Goal: Transaction & Acquisition: Obtain resource

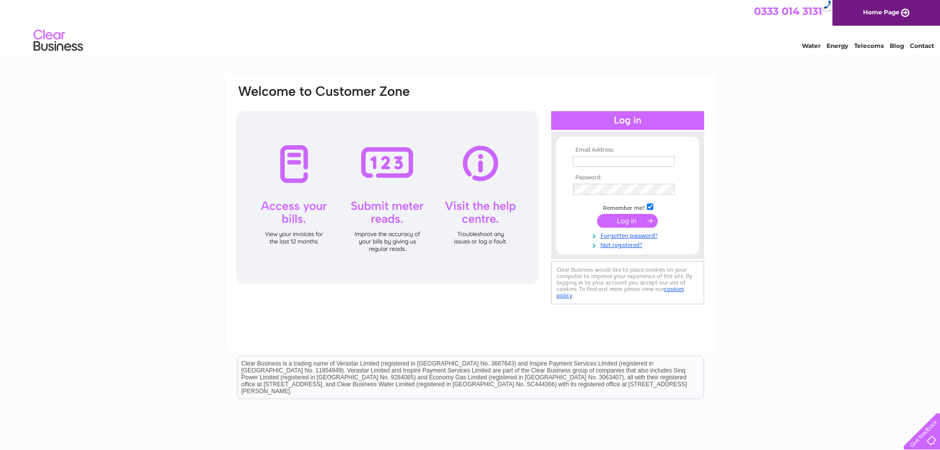
type input "accounts@abergas.co.uk"
click at [622, 221] on input "submit" at bounding box center [627, 221] width 61 height 14
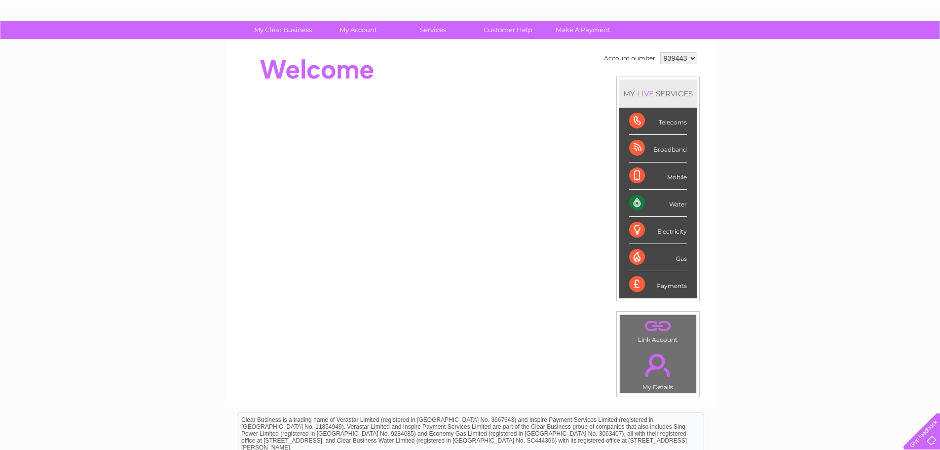
scroll to position [39, 0]
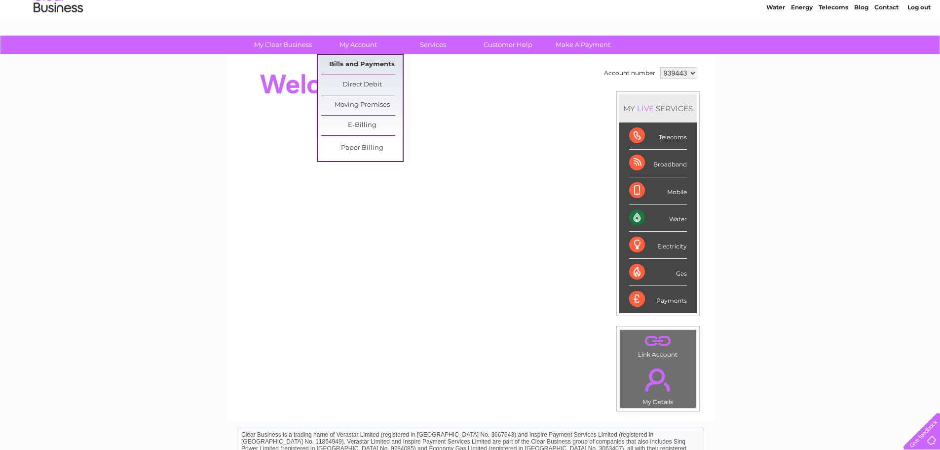
click at [358, 64] on link "Bills and Payments" at bounding box center [361, 65] width 81 height 20
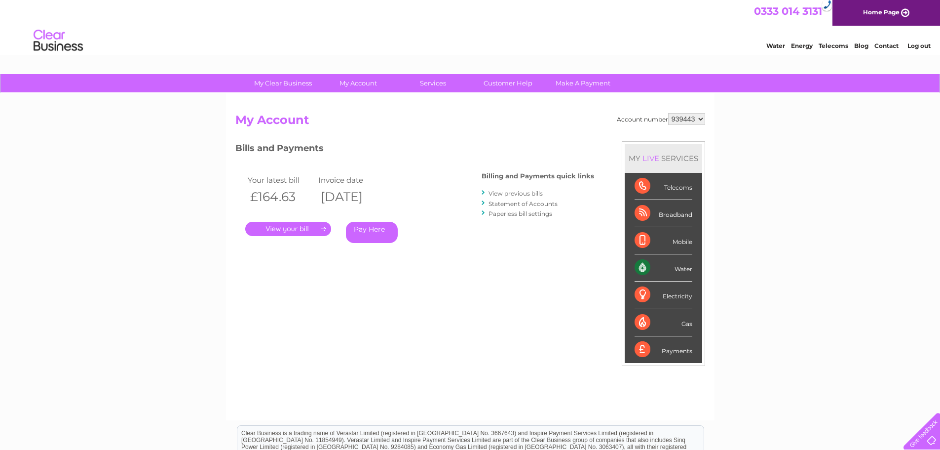
click at [289, 229] on link "." at bounding box center [288, 229] width 86 height 14
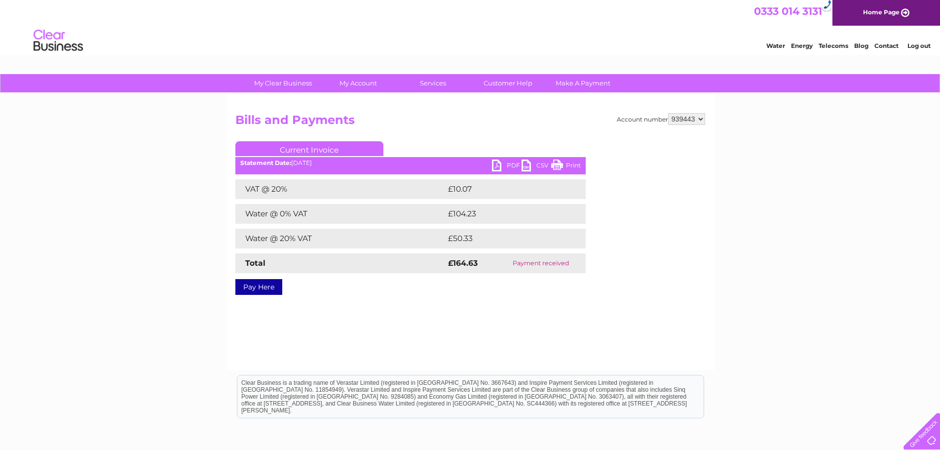
click at [557, 163] on link "Print" at bounding box center [566, 166] width 30 height 14
click at [512, 166] on link "PDF" at bounding box center [507, 166] width 30 height 14
